Goal: Task Accomplishment & Management: Manage account settings

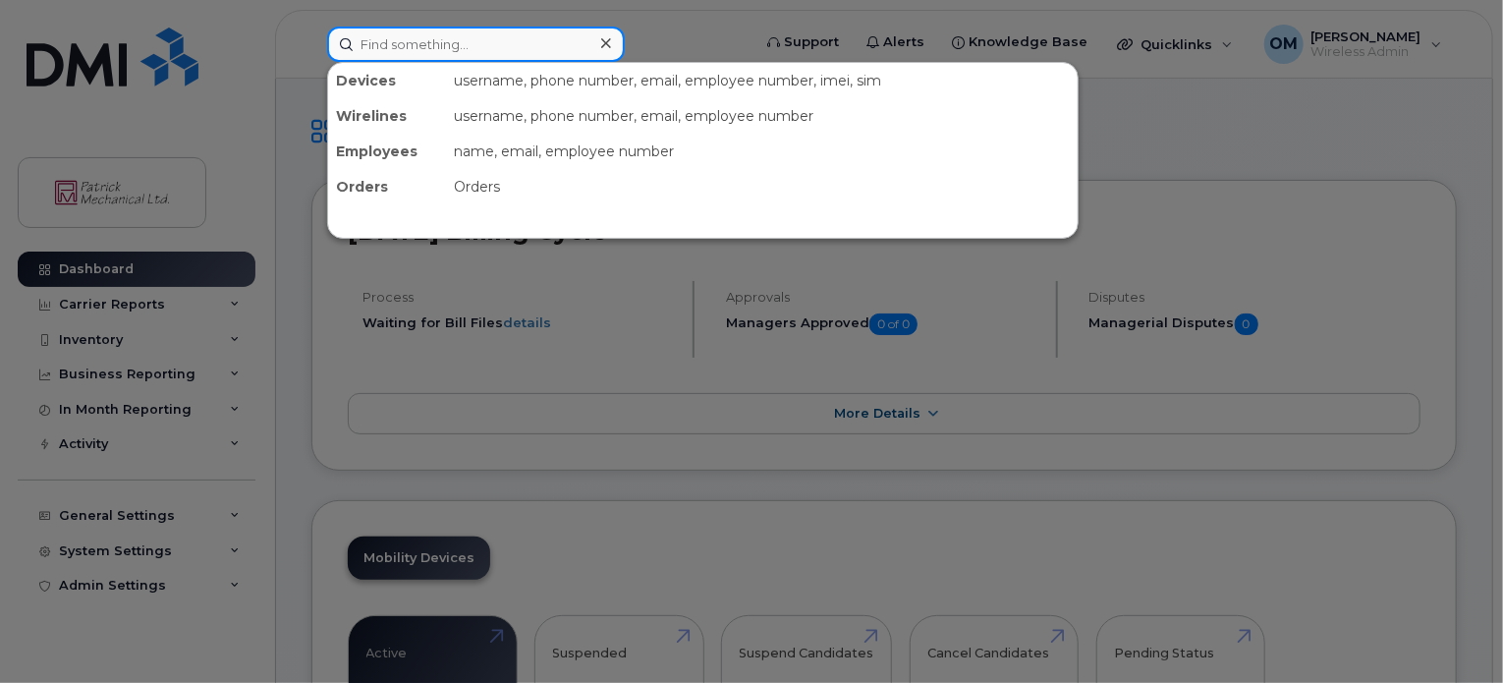
click at [394, 44] on input at bounding box center [476, 44] width 298 height 35
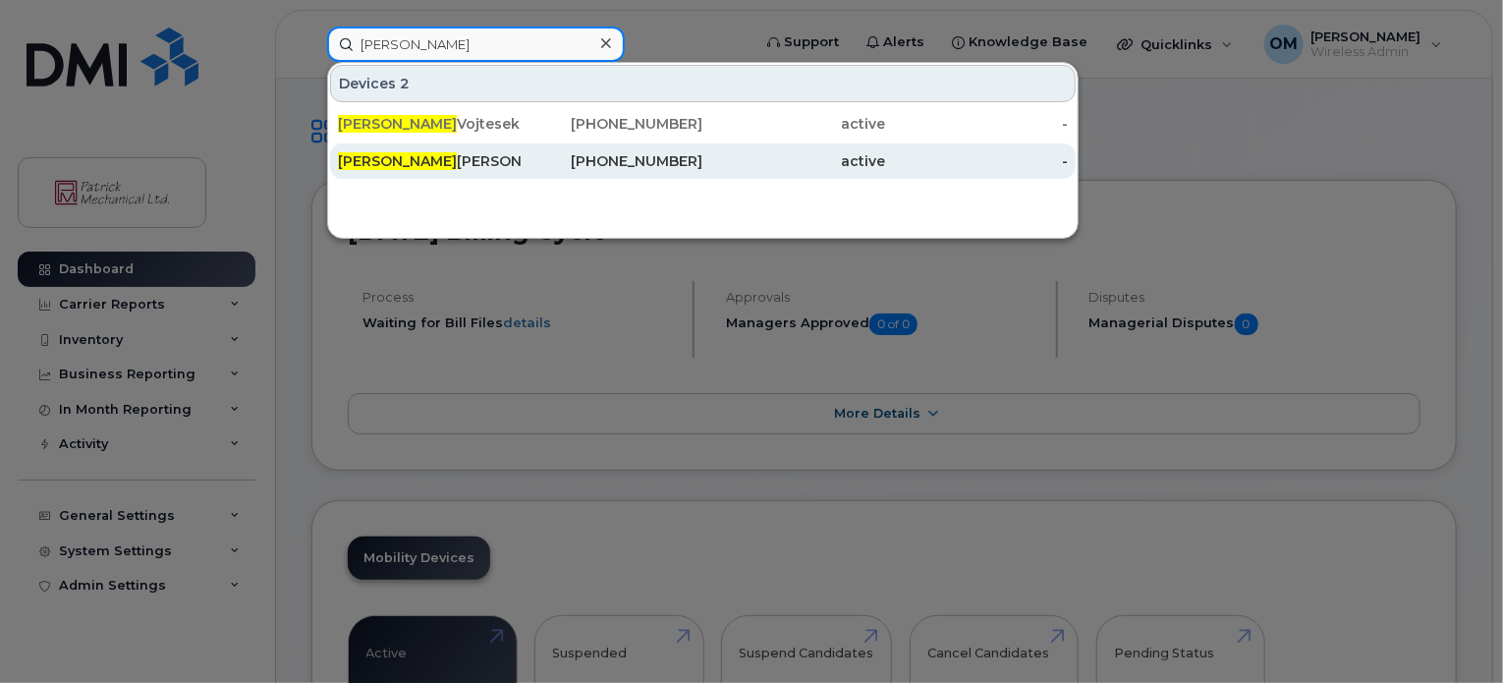
type input "[PERSON_NAME]"
click at [396, 160] on div "[PERSON_NAME]" at bounding box center [429, 161] width 183 height 20
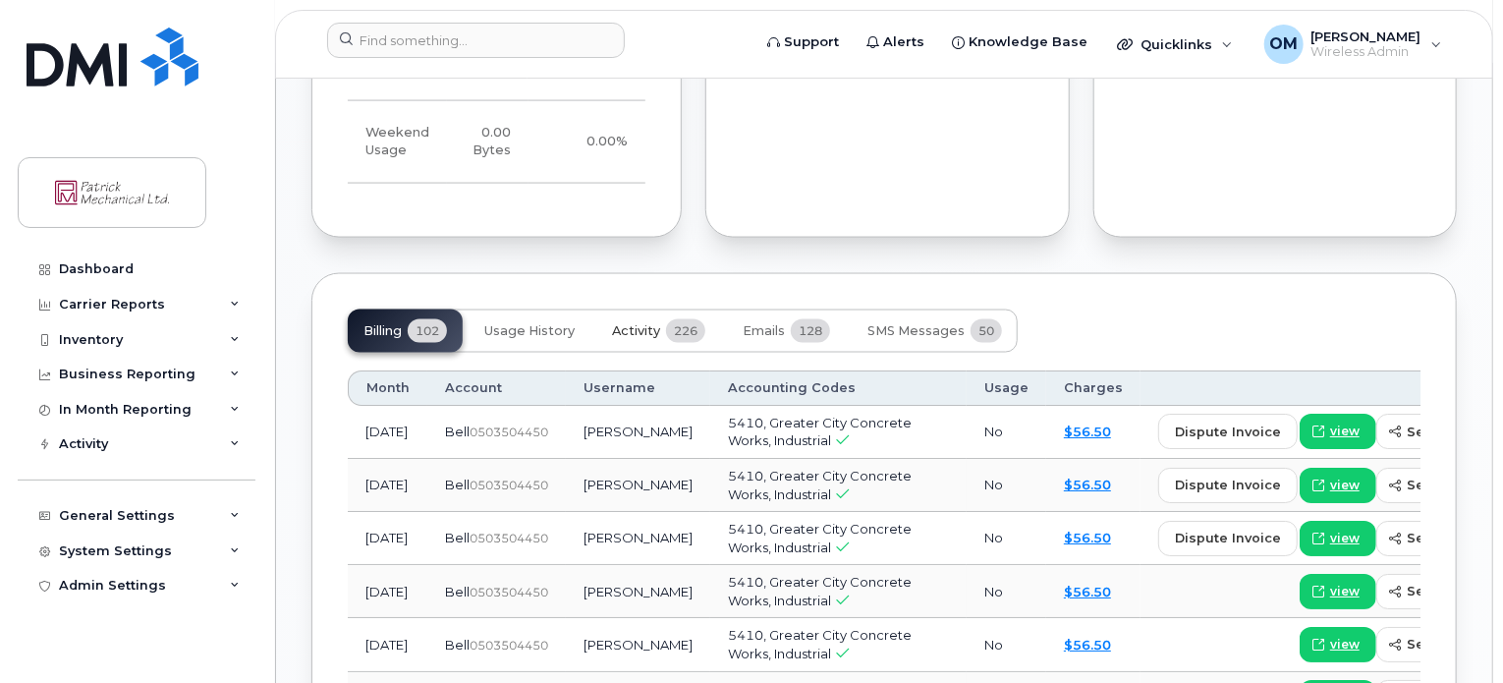
scroll to position [1471, 0]
click at [637, 337] on span "Activity" at bounding box center [636, 330] width 48 height 16
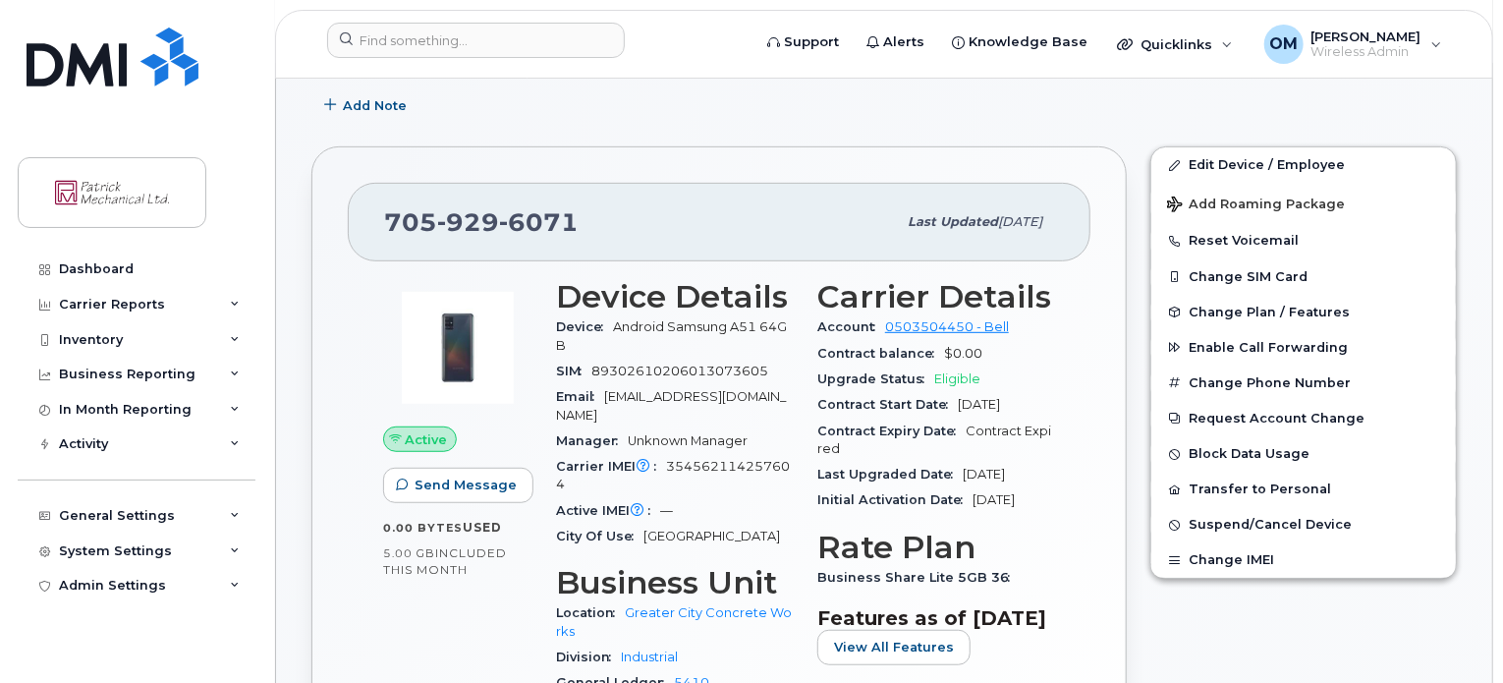
scroll to position [391, 0]
click at [1261, 520] on span "Suspend/Cancel Device" at bounding box center [1269, 524] width 163 height 15
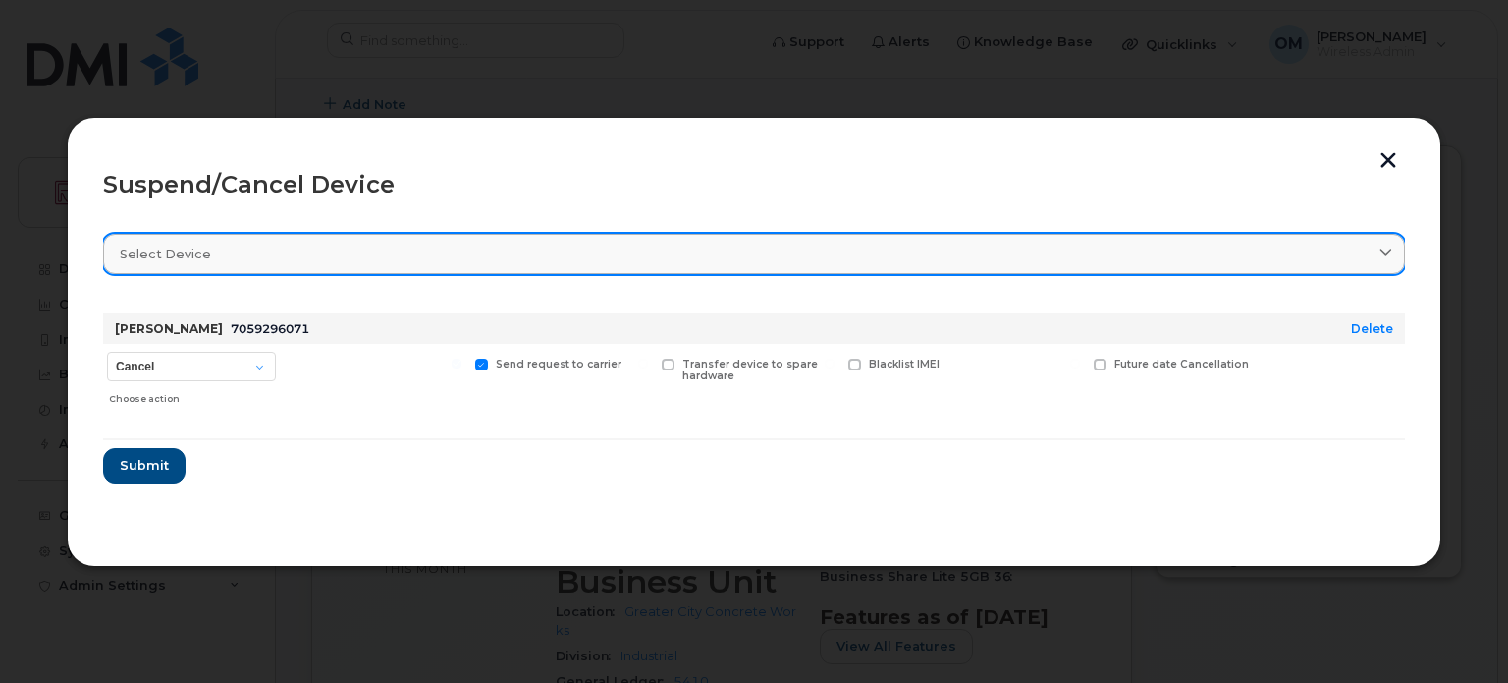
click at [282, 249] on div "Select device" at bounding box center [754, 254] width 1269 height 19
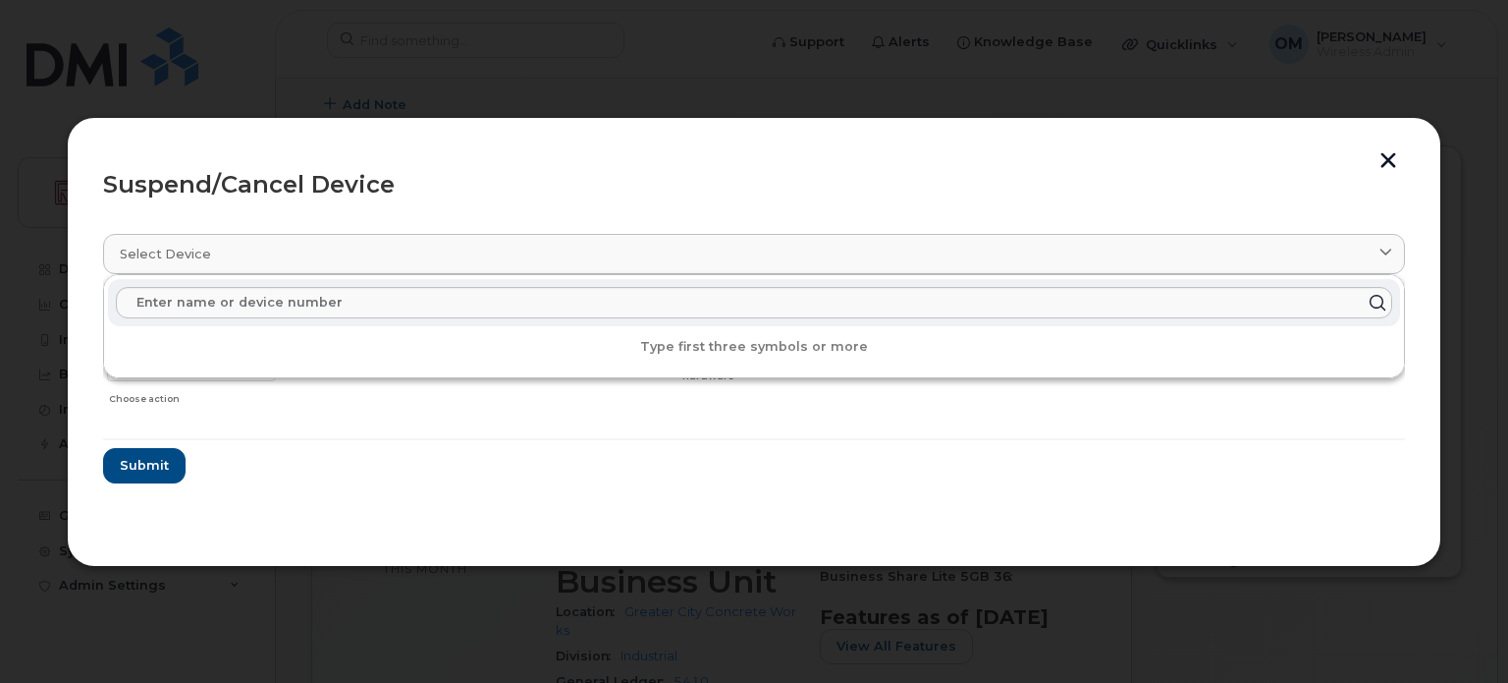
drag, startPoint x: 428, startPoint y: 176, endPoint x: 425, endPoint y: 193, distance: 17.9
click at [428, 176] on div "Suspend/Cancel Device" at bounding box center [754, 185] width 1302 height 24
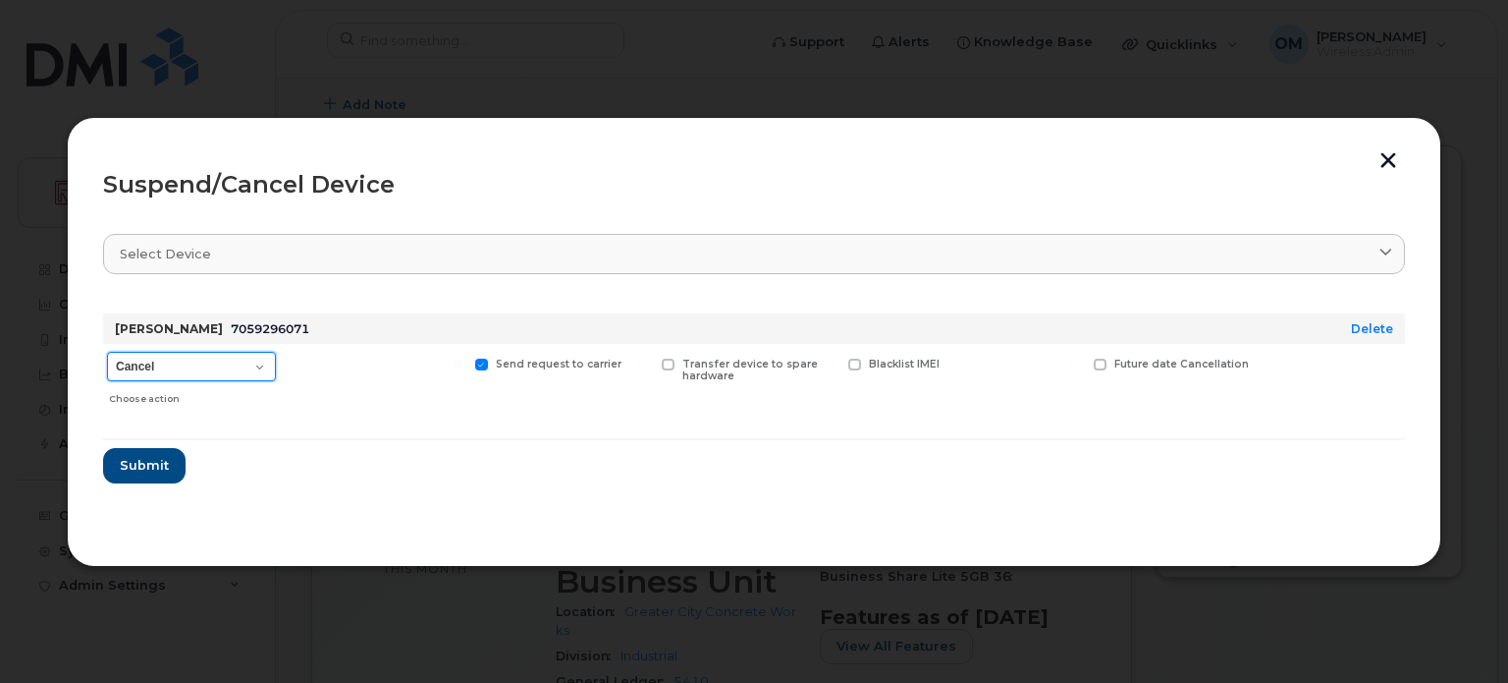
click at [262, 364] on select "Cancel Suspend - Extend Suspension Suspend - Reduced Rate Suspend - Full Rate S…" at bounding box center [191, 366] width 169 height 29
select select "[object Object]"
click at [107, 352] on select "Cancel Suspend - Extend Suspension Suspend - Reduced Rate Suspend - Full Rate S…" at bounding box center [191, 366] width 169 height 29
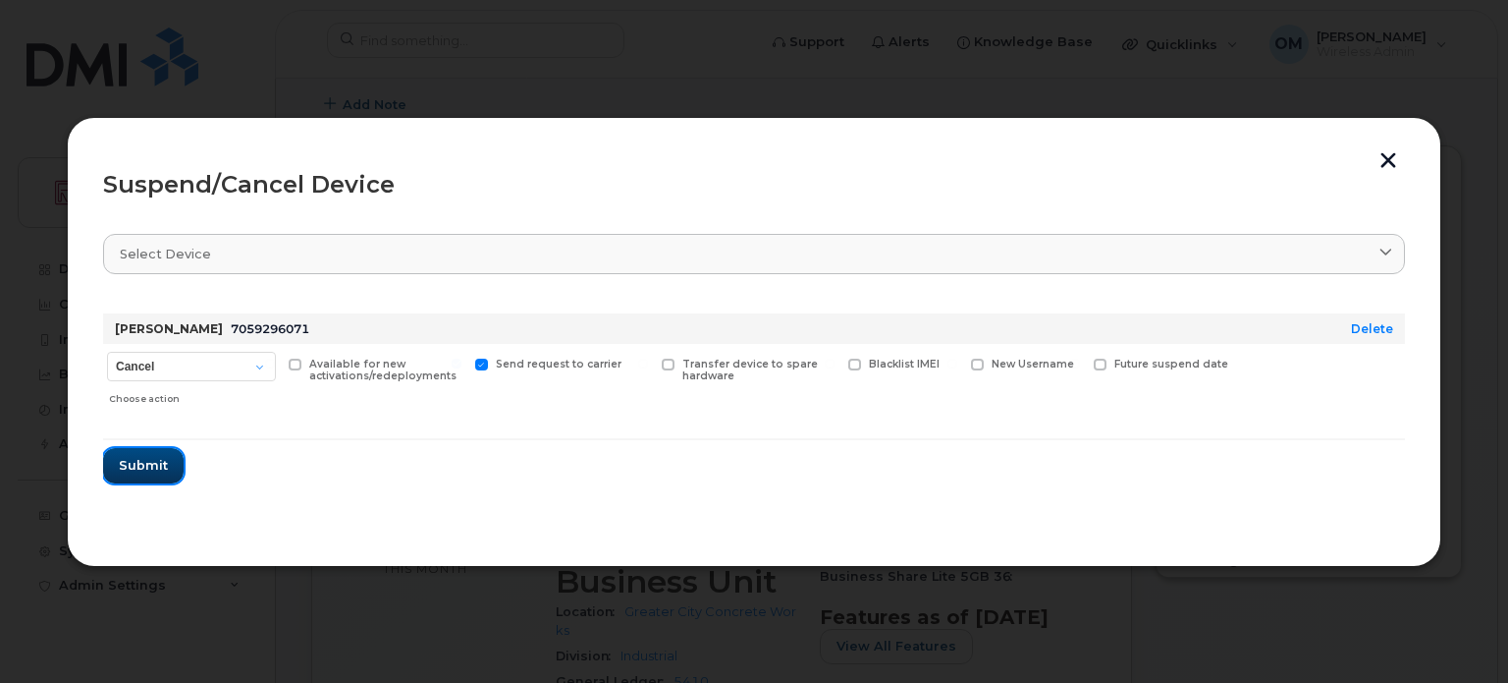
click at [149, 466] on span "Submit" at bounding box center [143, 465] width 49 height 19
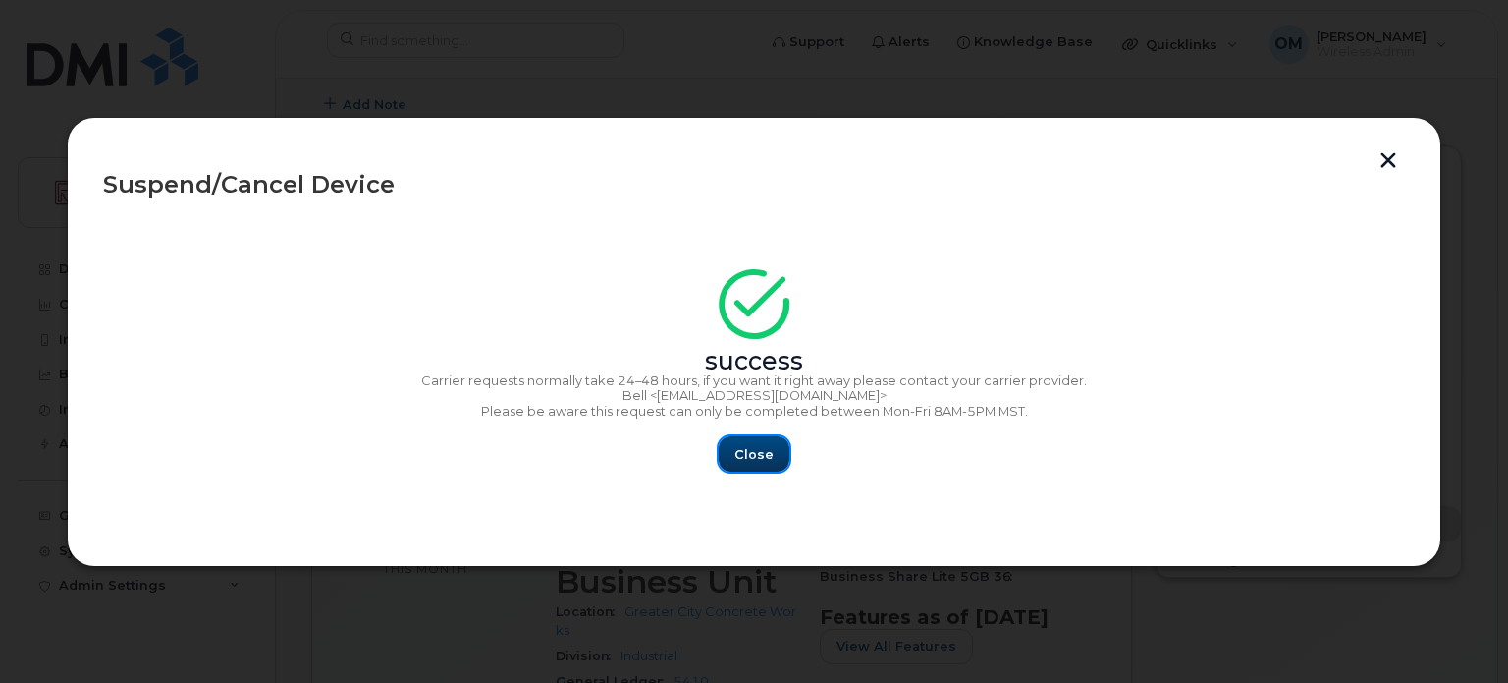
click at [762, 447] on span "Close" at bounding box center [754, 454] width 39 height 19
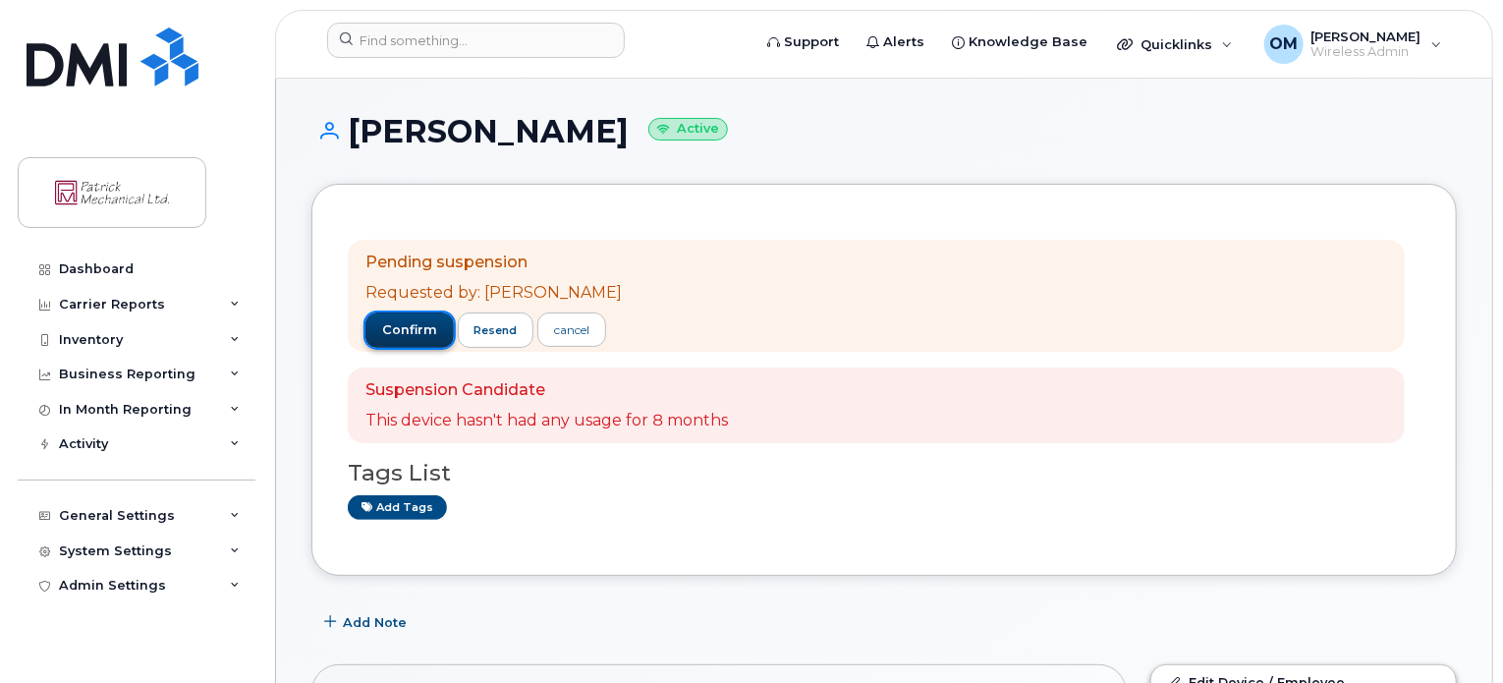
click at [420, 332] on span "confirm" at bounding box center [409, 330] width 55 height 18
